Goal: Information Seeking & Learning: Learn about a topic

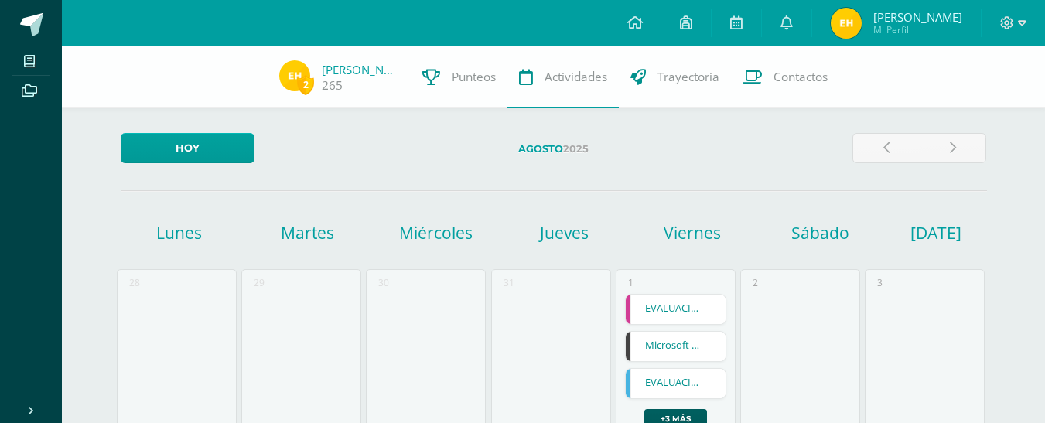
scroll to position [389, 0]
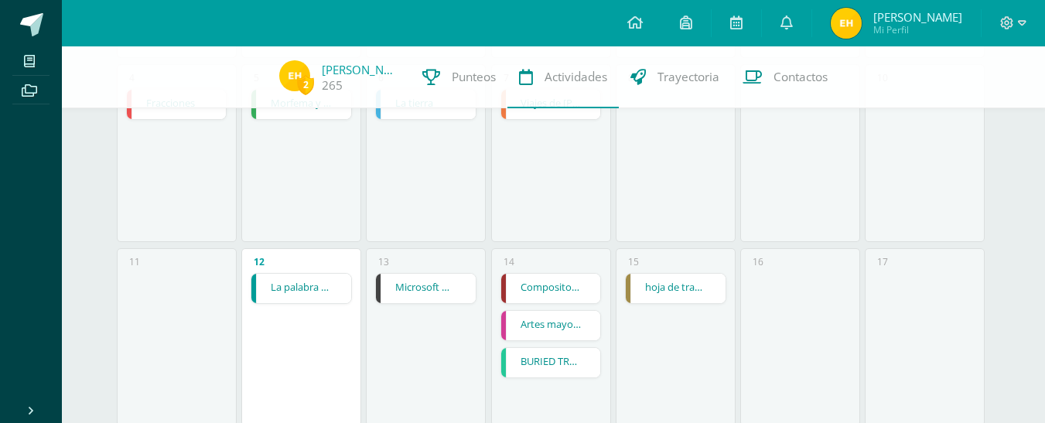
click at [565, 288] on link "Compositor musical" at bounding box center [551, 288] width 100 height 29
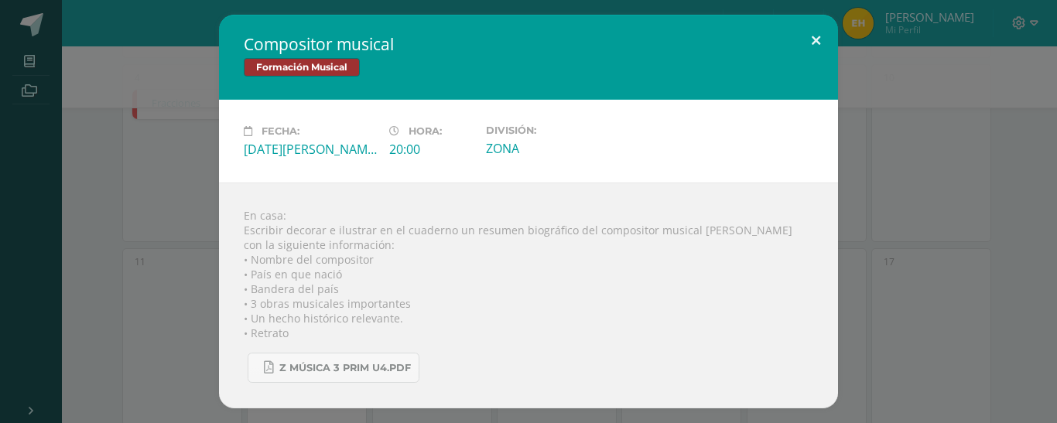
click at [823, 41] on button at bounding box center [816, 41] width 44 height 53
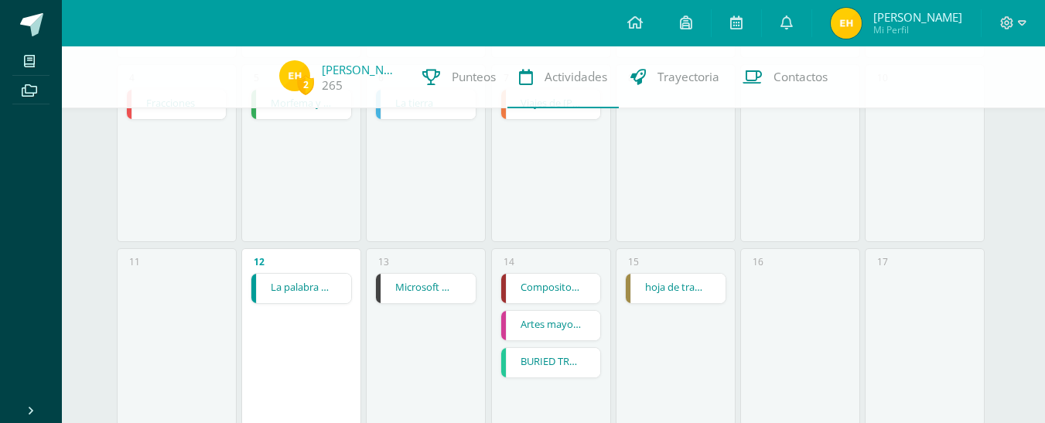
click at [542, 288] on link "Compositor musical" at bounding box center [551, 288] width 100 height 29
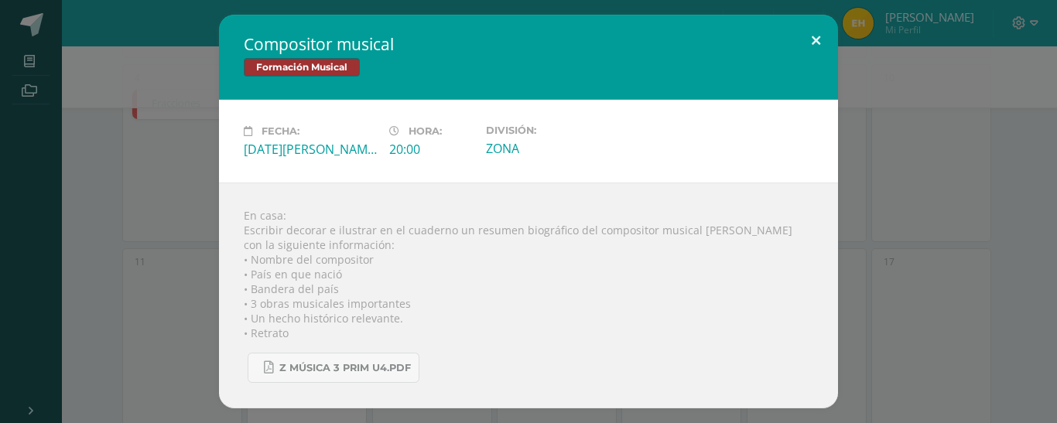
click at [817, 37] on button at bounding box center [816, 41] width 44 height 53
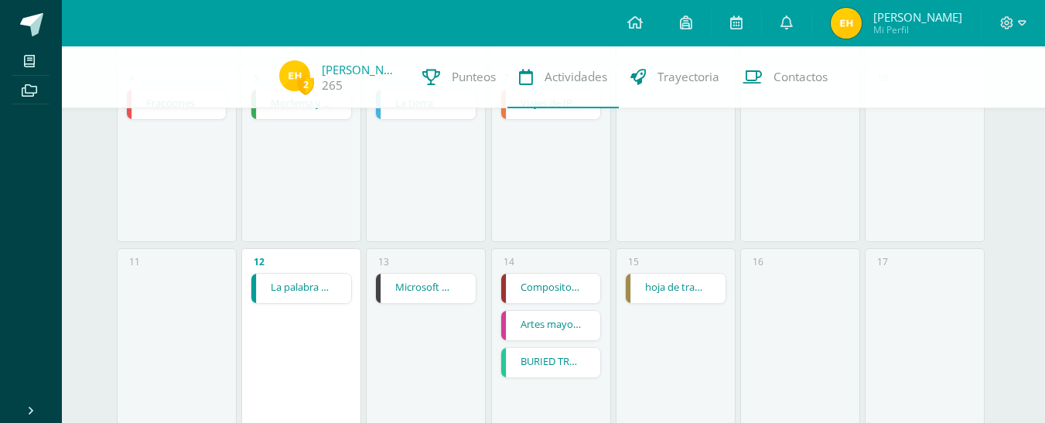
click at [554, 333] on link "Artes mayores" at bounding box center [551, 325] width 100 height 29
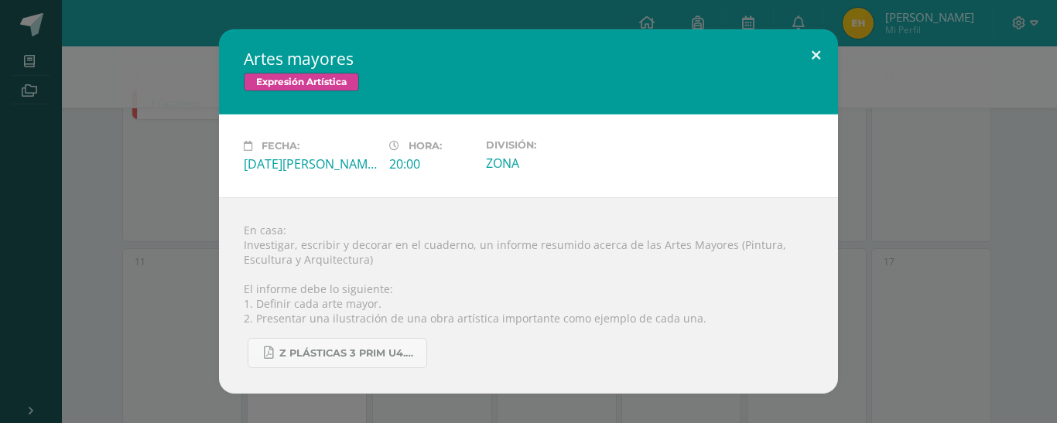
click at [819, 56] on button at bounding box center [816, 55] width 44 height 53
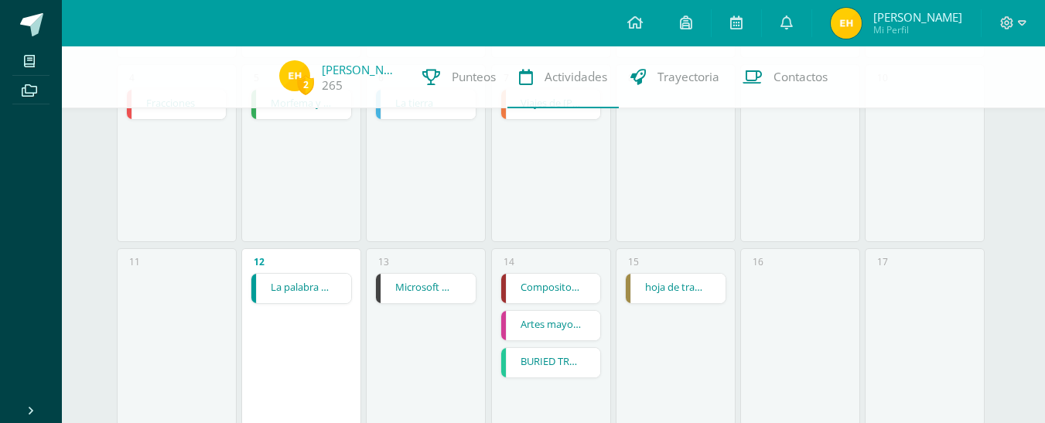
click at [261, 281] on link "La palabra de [DEMOGRAPHIC_DATA] es luz" at bounding box center [301, 288] width 100 height 29
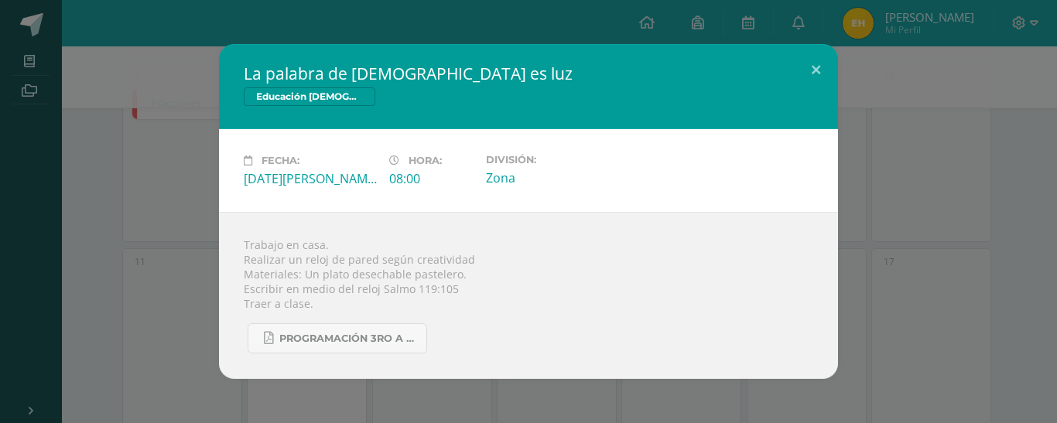
click at [786, 114] on div "La palabra de [DEMOGRAPHIC_DATA] es luz Educación [DEMOGRAPHIC_DATA]" at bounding box center [528, 86] width 619 height 85
click at [817, 81] on button at bounding box center [816, 70] width 44 height 53
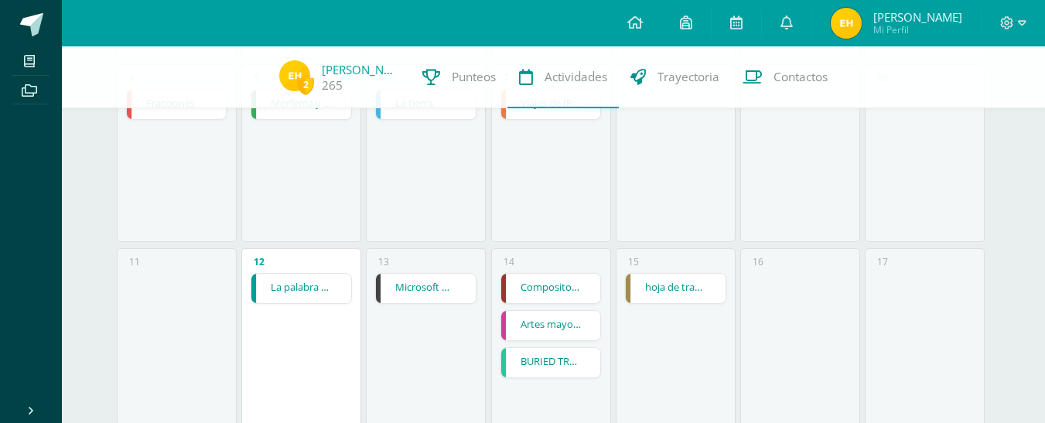
click at [564, 297] on link "Compositor musical" at bounding box center [551, 288] width 100 height 29
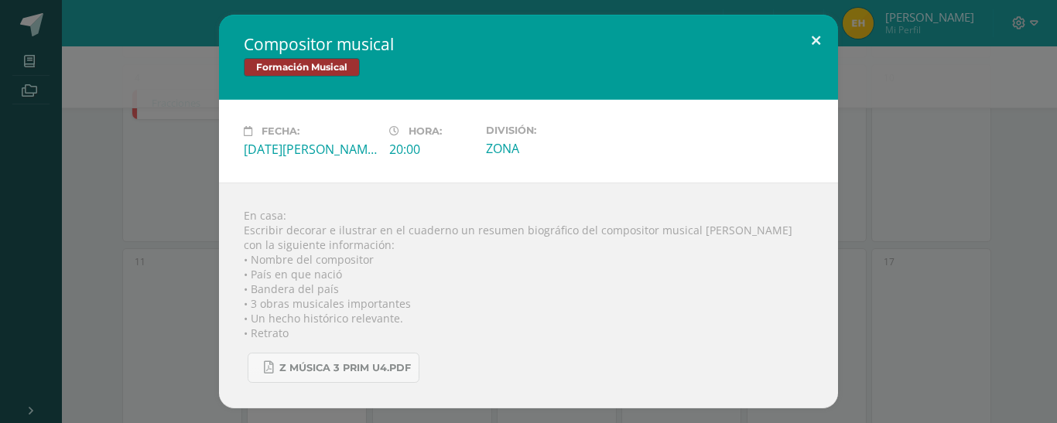
click at [813, 39] on button at bounding box center [816, 41] width 44 height 53
